Goal: Navigation & Orientation: Find specific page/section

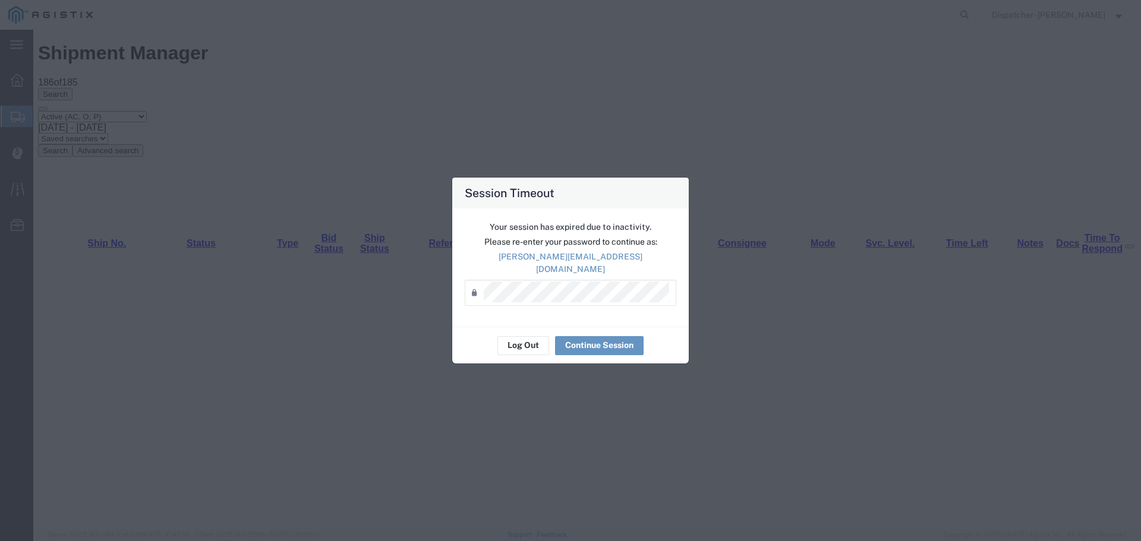
scroll to position [3311, 0]
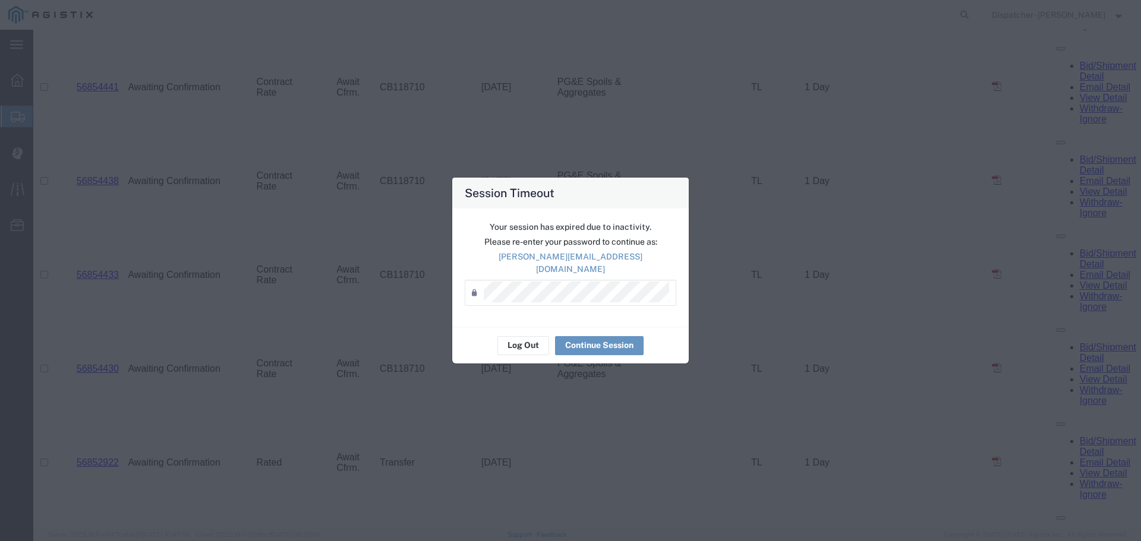
click at [507, 349] on div "Log Out Continue Session" at bounding box center [570, 345] width 236 height 37
click at [514, 341] on button "Log Out" at bounding box center [523, 345] width 52 height 19
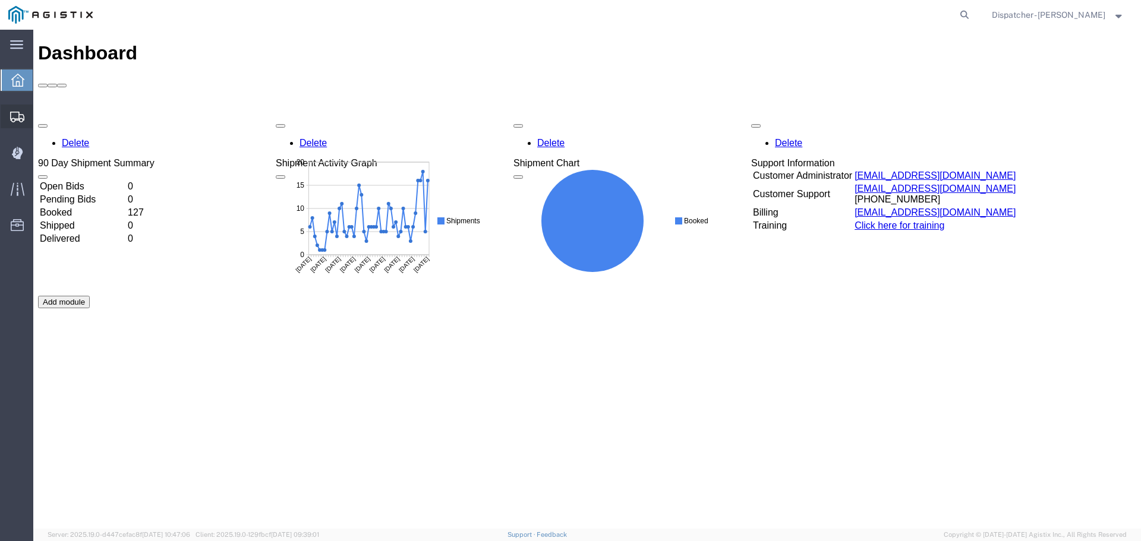
click at [41, 114] on span "Shipments" at bounding box center [37, 117] width 8 height 24
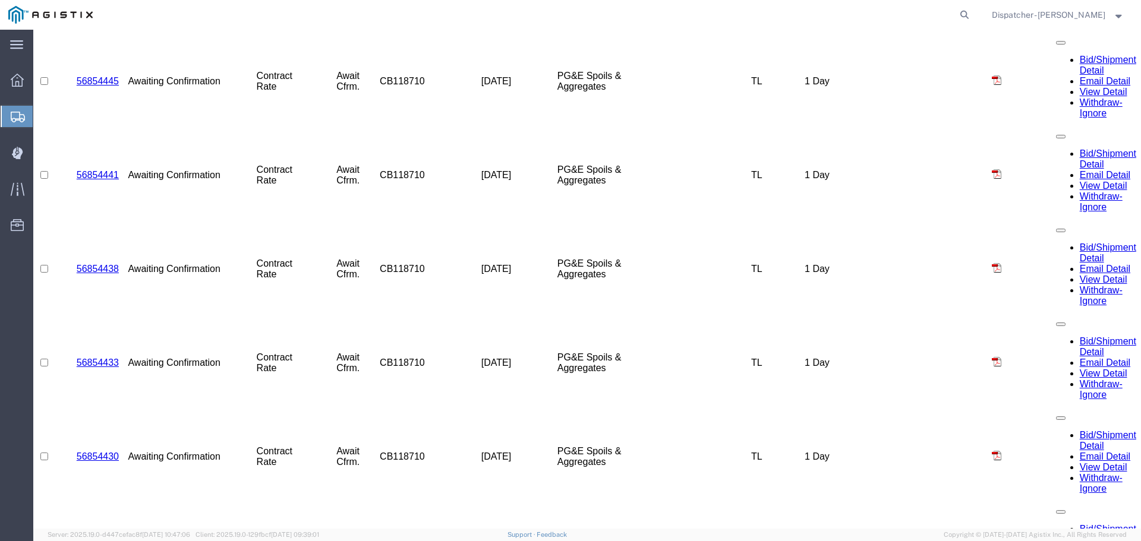
scroll to position [3231, 0]
